Goal: Complete application form

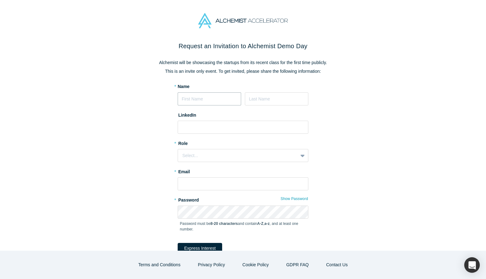
click at [216, 105] on input at bounding box center [209, 98] width 63 height 13
type input "Vadim"
type input "Peskov"
type input "[EMAIL_ADDRESS][DOMAIN_NAME]"
click at [236, 131] on input at bounding box center [243, 127] width 131 height 13
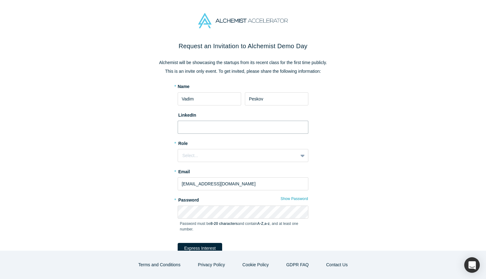
paste input "[URL][DOMAIN_NAME]"
type input "[URL][DOMAIN_NAME]"
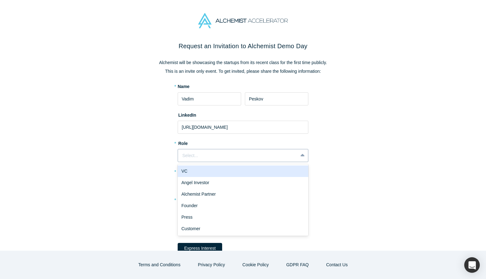
click at [230, 155] on div "Select..." at bounding box center [237, 155] width 111 height 7
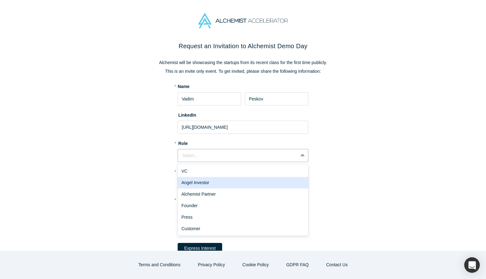
click at [227, 183] on div "Angel Investor" at bounding box center [243, 183] width 131 height 12
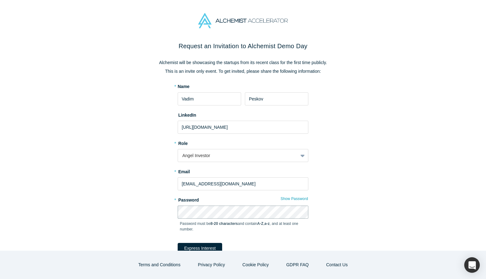
scroll to position [25, 0]
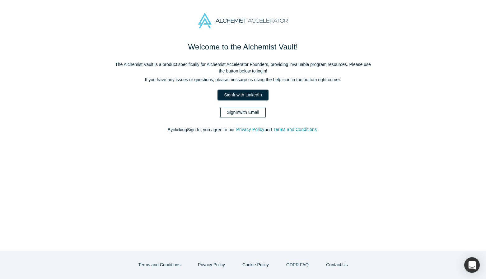
click at [252, 111] on link "Sign In with Email" at bounding box center [242, 112] width 45 height 11
click at [259, 95] on link "Sign In with LinkedIn" at bounding box center [242, 95] width 51 height 11
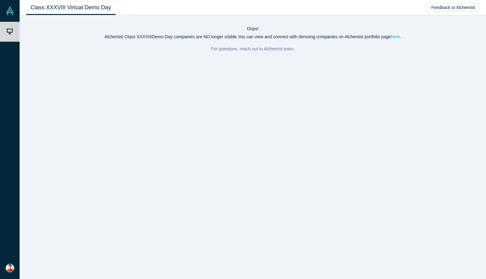
click at [400, 36] on link "here" at bounding box center [395, 36] width 9 height 5
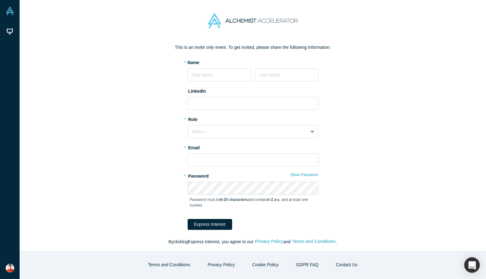
scroll to position [25, 0]
click at [234, 77] on input at bounding box center [219, 73] width 63 height 13
type input "Vadim"
type input "Peskov"
type input "[EMAIL_ADDRESS][DOMAIN_NAME]"
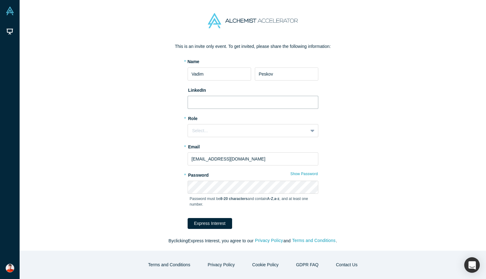
click at [247, 100] on input at bounding box center [253, 102] width 131 height 13
paste input "[URL][DOMAIN_NAME]"
type input "[URL][DOMAIN_NAME]"
click at [240, 132] on div "Select..." at bounding box center [247, 131] width 111 height 7
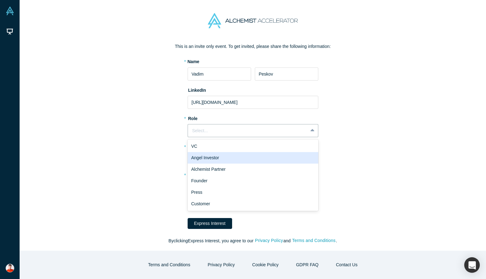
click at [239, 155] on div "Angel Investor" at bounding box center [253, 158] width 131 height 12
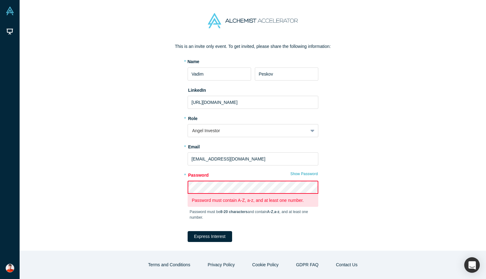
click at [0, 279] on com-1password-button at bounding box center [0, 279] width 0 height 0
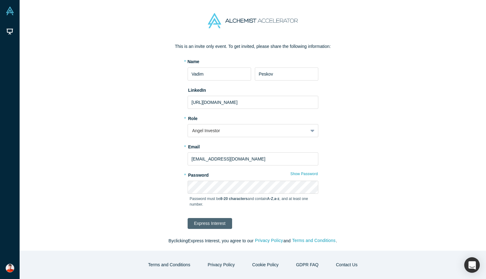
click at [214, 223] on button "Express Interest" at bounding box center [210, 223] width 44 height 11
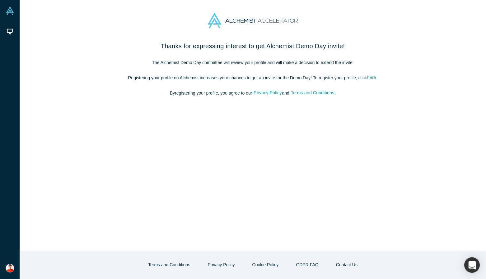
click at [375, 77] on link "here" at bounding box center [372, 77] width 10 height 7
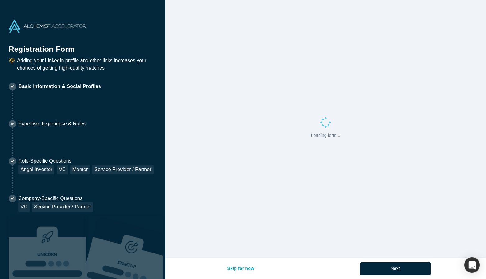
select select "US"
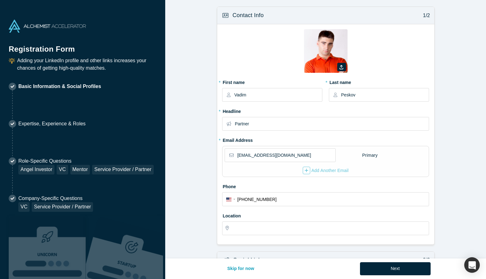
type input "[GEOGRAPHIC_DATA], [GEOGRAPHIC_DATA], [GEOGRAPHIC_DATA]"
click at [345, 65] on button "button" at bounding box center [341, 67] width 9 height 8
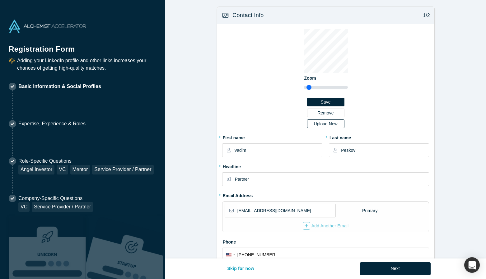
click at [329, 123] on div "Upload New" at bounding box center [325, 124] width 29 height 4
click at [0, 0] on input "Upload New" at bounding box center [0, 0] width 0 height 0
click at [330, 102] on button "Save" at bounding box center [325, 102] width 37 height 9
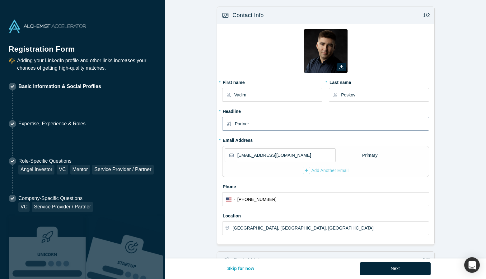
click at [294, 128] on input "Partner" at bounding box center [332, 123] width 194 height 13
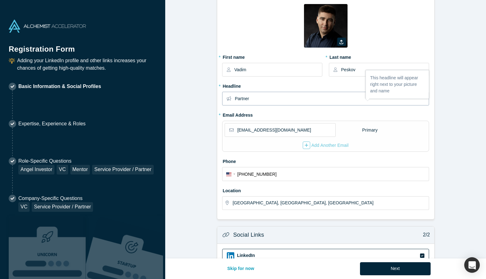
scroll to position [41, 0]
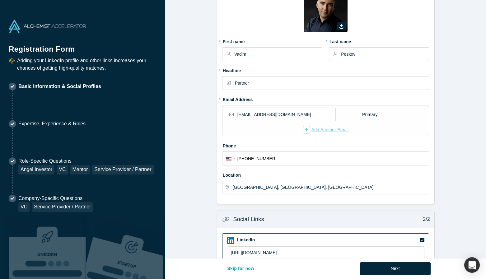
click at [318, 126] on div "Add Another Email" at bounding box center [326, 129] width 46 height 7
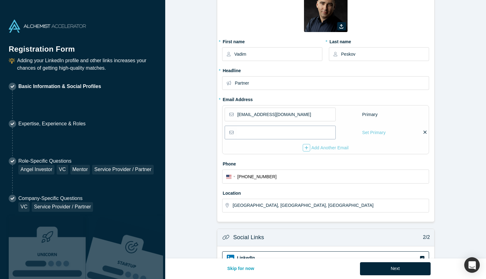
click at [303, 135] on input "email" at bounding box center [286, 132] width 98 height 13
type input "vadim@diffco.vc"
click at [336, 162] on label "Phone" at bounding box center [325, 163] width 207 height 9
click at [336, 147] on div "Add Another Email" at bounding box center [326, 147] width 46 height 7
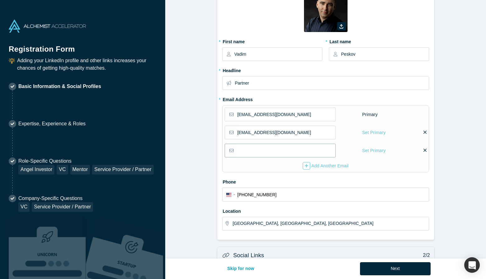
click at [281, 153] on input "email" at bounding box center [286, 150] width 98 height 13
type input "vadim.peskov@gmail.com"
click at [328, 186] on div "Phone International Afghanistan Åland Islands Albania Algeria American Samoa An…" at bounding box center [325, 189] width 207 height 25
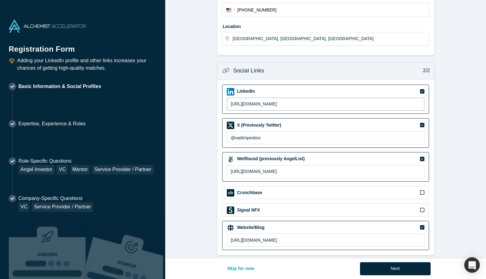
scroll to position [231, 0]
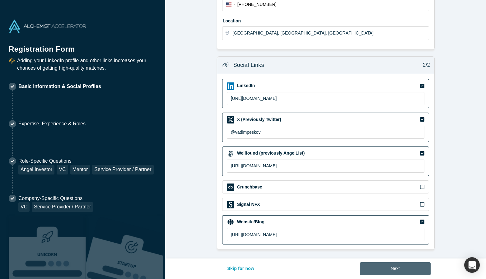
click at [387, 268] on button "Next" at bounding box center [395, 268] width 71 height 13
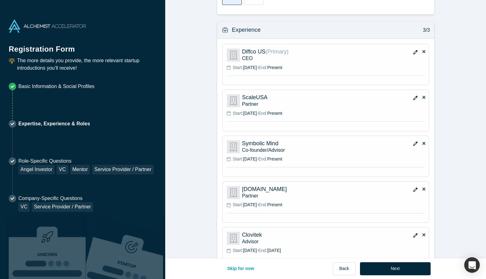
scroll to position [483, 0]
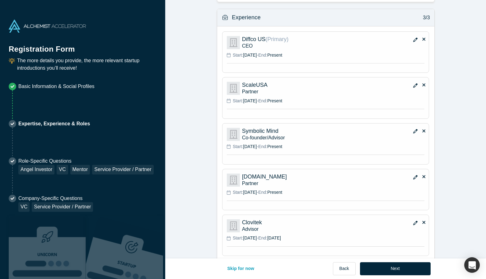
click at [415, 40] on icon "button" at bounding box center [415, 40] width 4 height 4
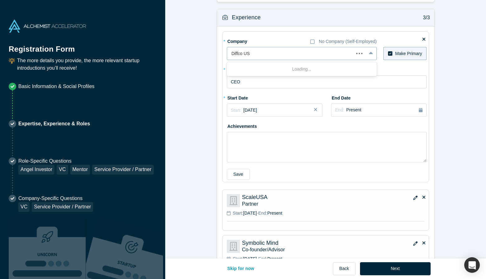
click at [298, 55] on div at bounding box center [290, 54] width 118 height 8
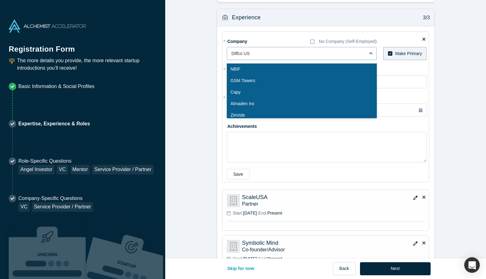
click at [259, 53] on div at bounding box center [296, 54] width 130 height 8
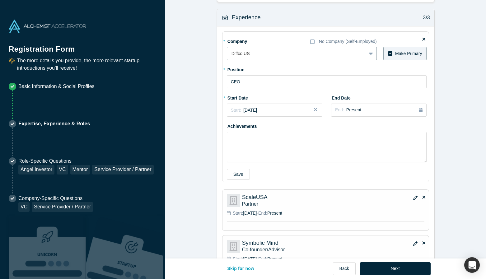
click at [175, 118] on form "Achievements 1/3 * What are your top 3-5 professional achievements? Running 2 c…" at bounding box center [325, 23] width 321 height 1000
click at [422, 40] on icon at bounding box center [423, 39] width 3 height 3
click at [0, 0] on input "checkbox" at bounding box center [0, 0] width 0 height 0
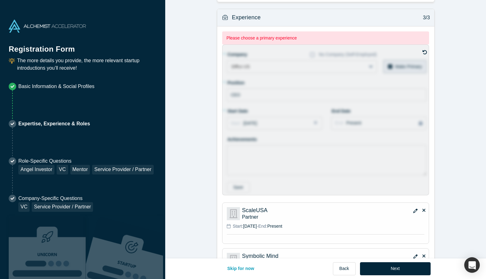
click at [425, 52] on icon at bounding box center [424, 52] width 5 height 5
click at [0, 0] on input "checkbox" at bounding box center [0, 0] width 0 height 0
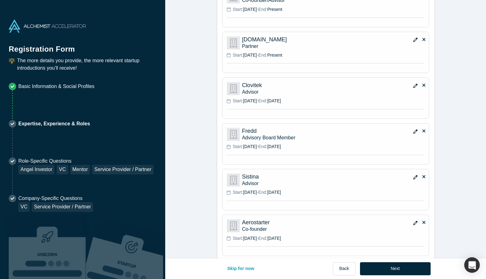
scroll to position [757, 0]
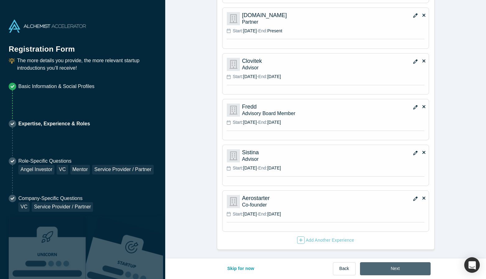
click at [400, 267] on button "Next" at bounding box center [395, 268] width 71 height 13
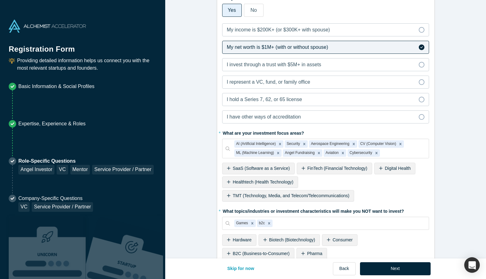
scroll to position [439, 0]
click at [422, 30] on icon at bounding box center [422, 29] width 6 height 6
click at [0, 0] on input "My income is $200K+ (or $300K+ with spouse)" at bounding box center [0, 0] width 0 height 0
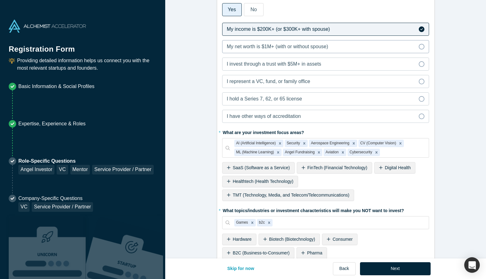
click at [421, 41] on label "My net worth is $1M+ (with or without spouse)" at bounding box center [325, 46] width 207 height 13
click at [0, 0] on input "My net worth is $1M+ (with or without spouse)" at bounding box center [0, 0] width 0 height 0
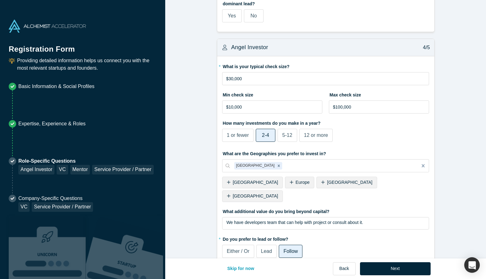
scroll to position [773, 0]
click at [232, 80] on input "$30,000" at bounding box center [325, 78] width 207 height 13
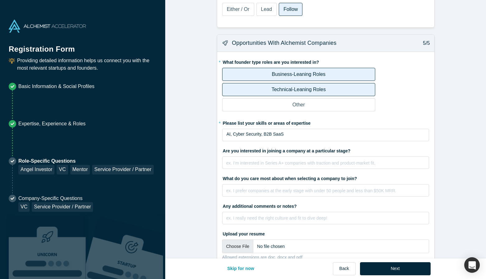
scroll to position [1022, 0]
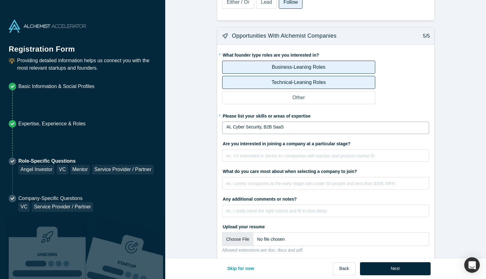
click at [296, 124] on div "AI, Cyber Security, B2B SaaS" at bounding box center [325, 127] width 199 height 7
click at [401, 267] on button "Next" at bounding box center [395, 268] width 71 height 13
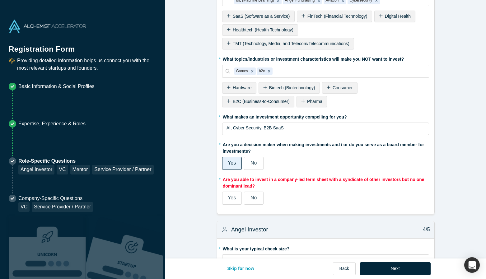
scroll to position [742, 0]
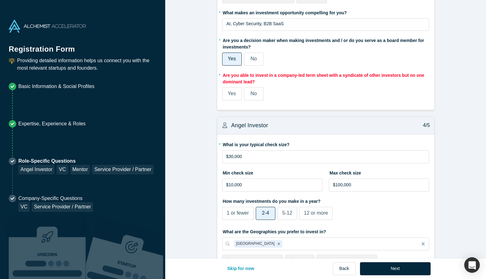
click at [234, 94] on span "Yes" at bounding box center [232, 93] width 8 height 5
click at [0, 0] on input "Yes" at bounding box center [0, 0] width 0 height 0
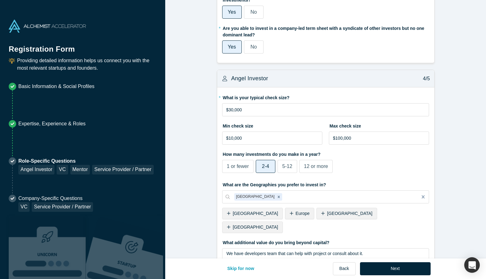
scroll to position [695, 0]
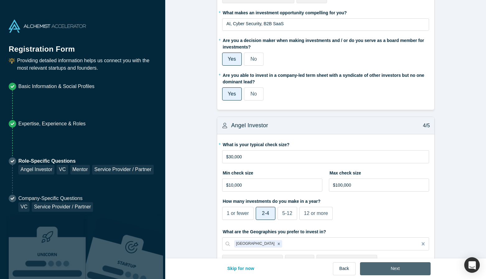
click at [395, 266] on button "Next" at bounding box center [395, 268] width 71 height 13
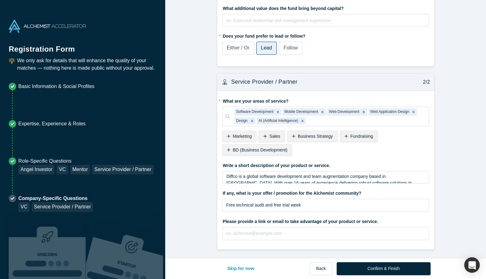
scroll to position [0, 0]
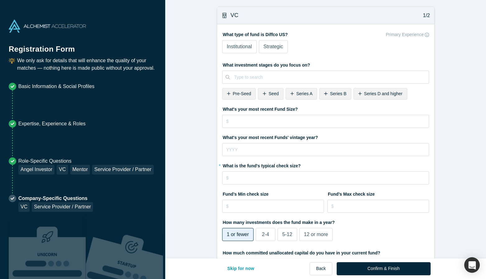
click at [271, 48] on span "Strategic" at bounding box center [273, 46] width 20 height 5
click at [0, 0] on input "Strategic" at bounding box center [0, 0] width 0 height 0
click at [271, 94] on span "Seed" at bounding box center [273, 93] width 10 height 5
click at [244, 94] on span "Pre-Seed" at bounding box center [242, 93] width 18 height 5
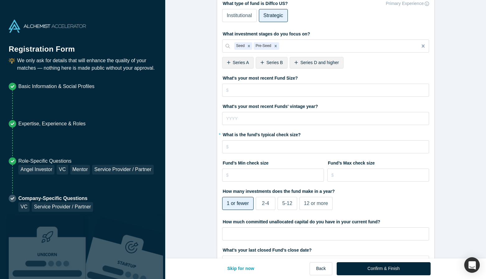
scroll to position [32, 0]
click at [309, 148] on input "tel" at bounding box center [325, 146] width 207 height 13
type input "$4"
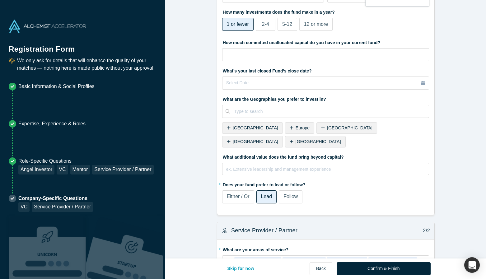
scroll to position [211, 0]
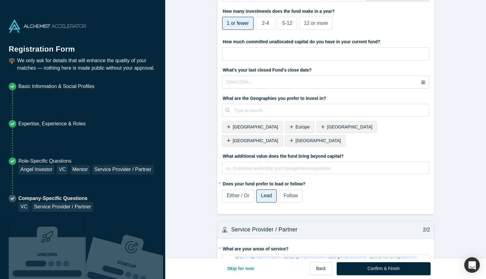
type input "$80,000"
click at [345, 135] on div "United States" at bounding box center [315, 141] width 61 height 12
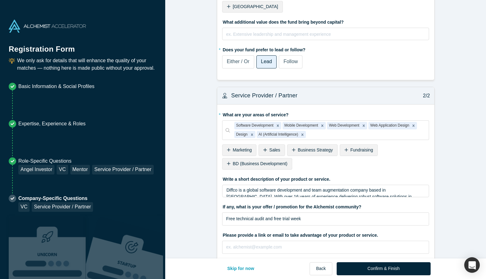
scroll to position [345, 0]
click at [316, 212] on input "Free technical audit and free trial week" at bounding box center [325, 218] width 207 height 13
click at [359, 241] on input "text" at bounding box center [325, 247] width 207 height 13
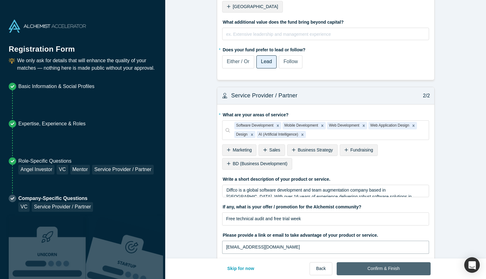
type input "mail@diffco.us"
click at [387, 268] on button "Confirm & Finish" at bounding box center [383, 268] width 94 height 13
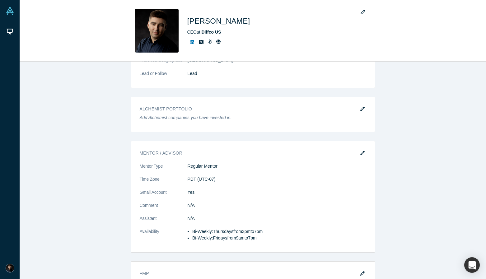
scroll to position [971, 0]
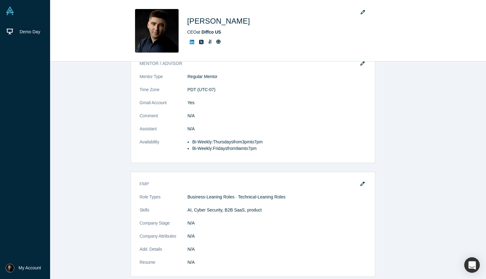
click at [31, 270] on span "My Account" at bounding box center [30, 268] width 22 height 7
